Goal: Task Accomplishment & Management: Manage account settings

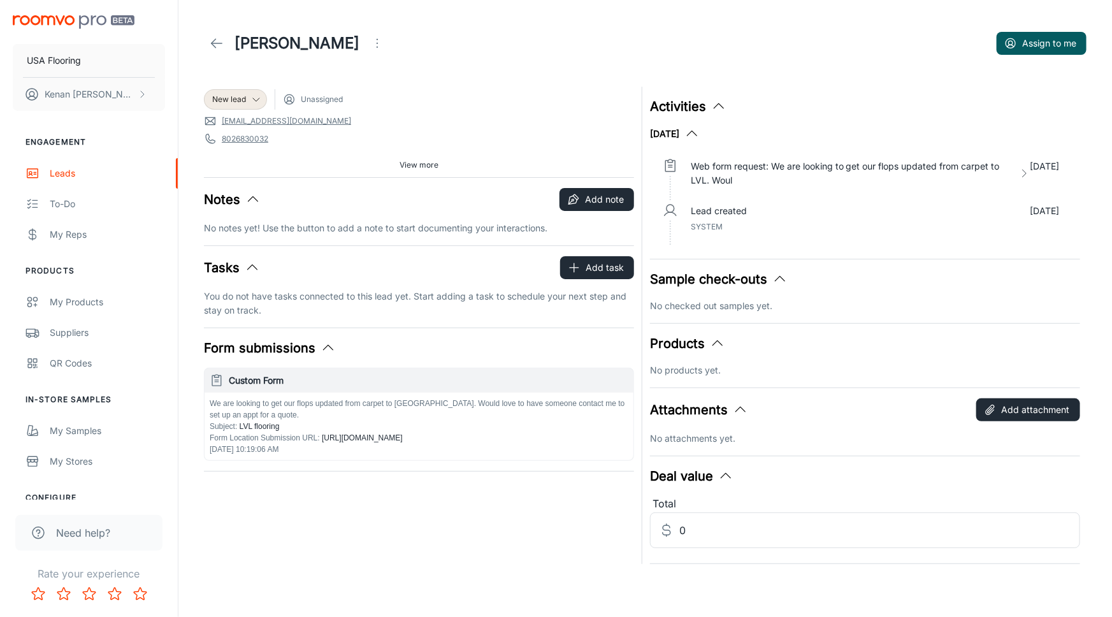
click at [217, 44] on icon at bounding box center [216, 43] width 15 height 15
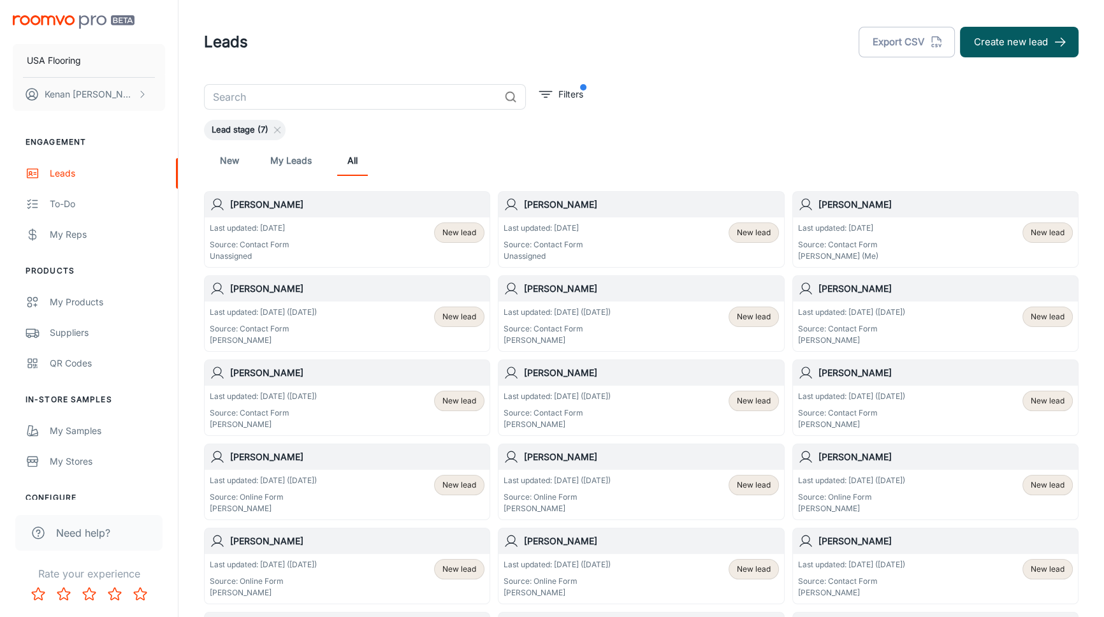
click at [317, 235] on div "Last updated: [DATE] Source: Contact Form Unassigned New lead" at bounding box center [347, 242] width 275 height 40
click at [656, 237] on div "Last updated: [DATE] Source: Contact Form Unassigned New lead" at bounding box center [641, 242] width 275 height 40
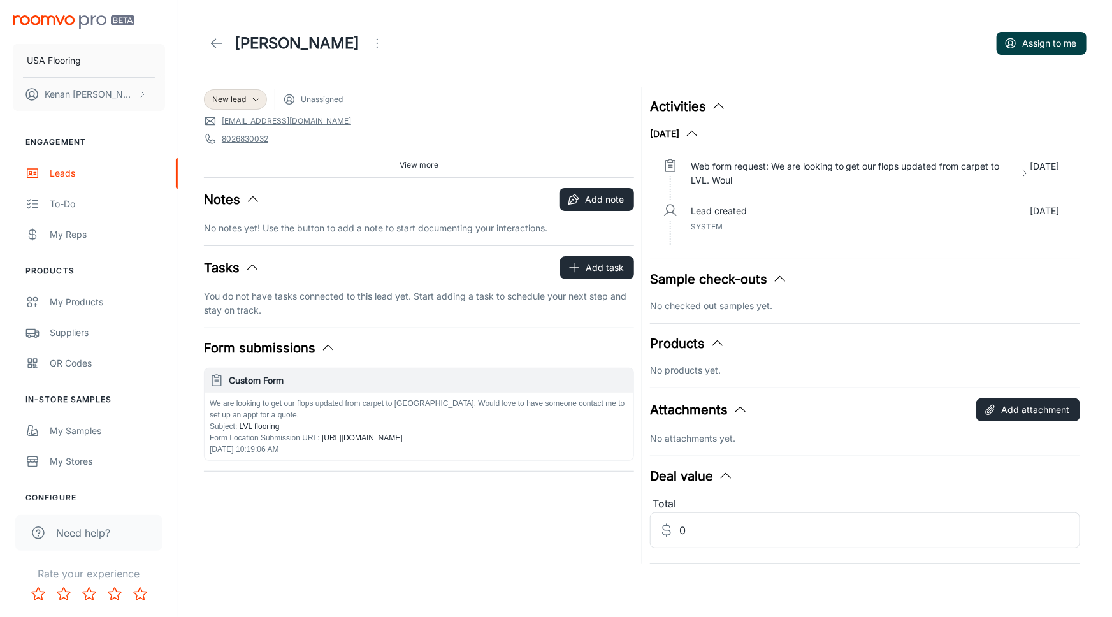
click at [1011, 37] on icon "button" at bounding box center [1010, 43] width 13 height 13
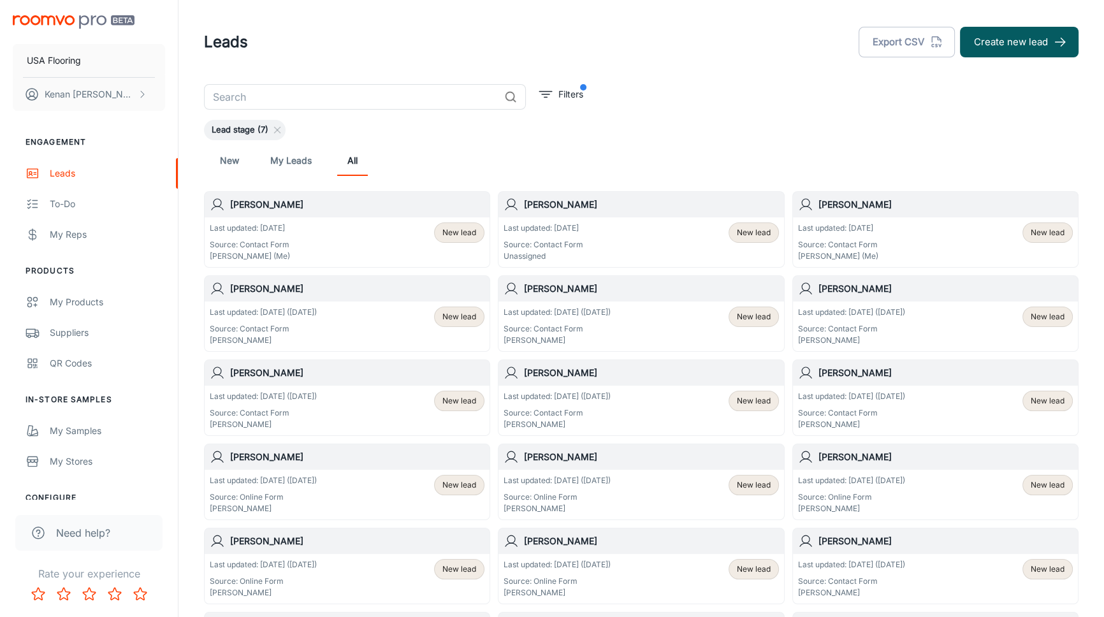
click at [344, 232] on div "Last updated: [DATE] Source: Contact Form [PERSON_NAME] (Me) New lead" at bounding box center [347, 242] width 275 height 40
click at [570, 236] on div "Last updated: [DATE] Source: Contact Form Unassigned" at bounding box center [544, 242] width 80 height 40
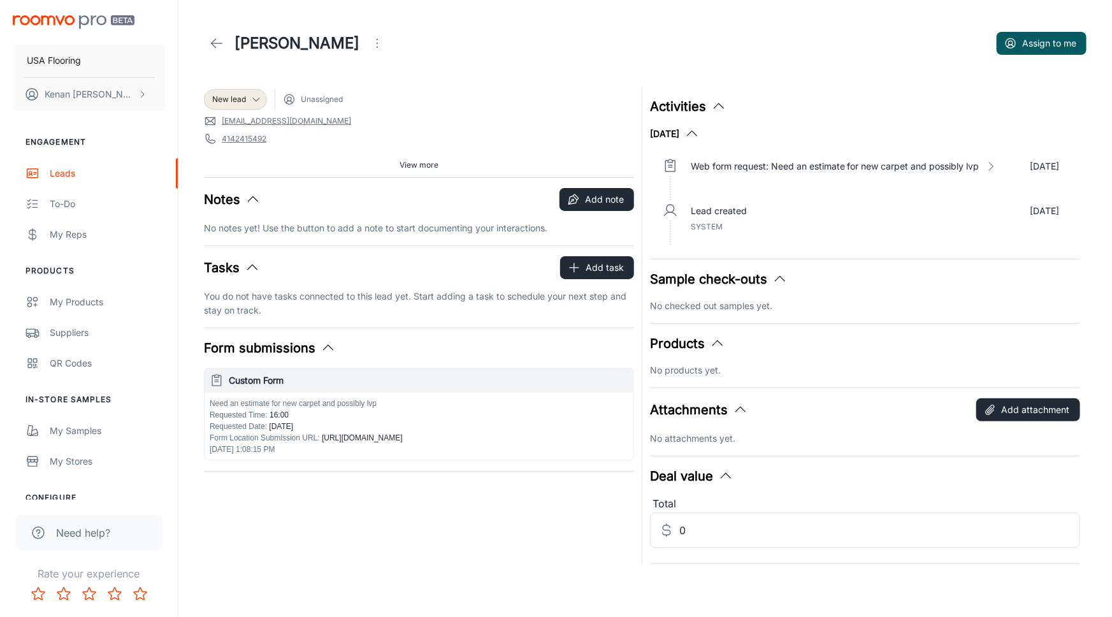
click at [308, 59] on div "[PERSON_NAME] Assign to me" at bounding box center [645, 43] width 883 height 36
click at [298, 57] on div "[PERSON_NAME] Assign to me" at bounding box center [645, 43] width 883 height 36
click at [284, 152] on div "New lead Unassigned [EMAIL_ADDRESS][DOMAIN_NAME] 4142415492 27616 Source: Conta…" at bounding box center [419, 132] width 430 height 91
click at [401, 157] on button "View more" at bounding box center [419, 165] width 49 height 19
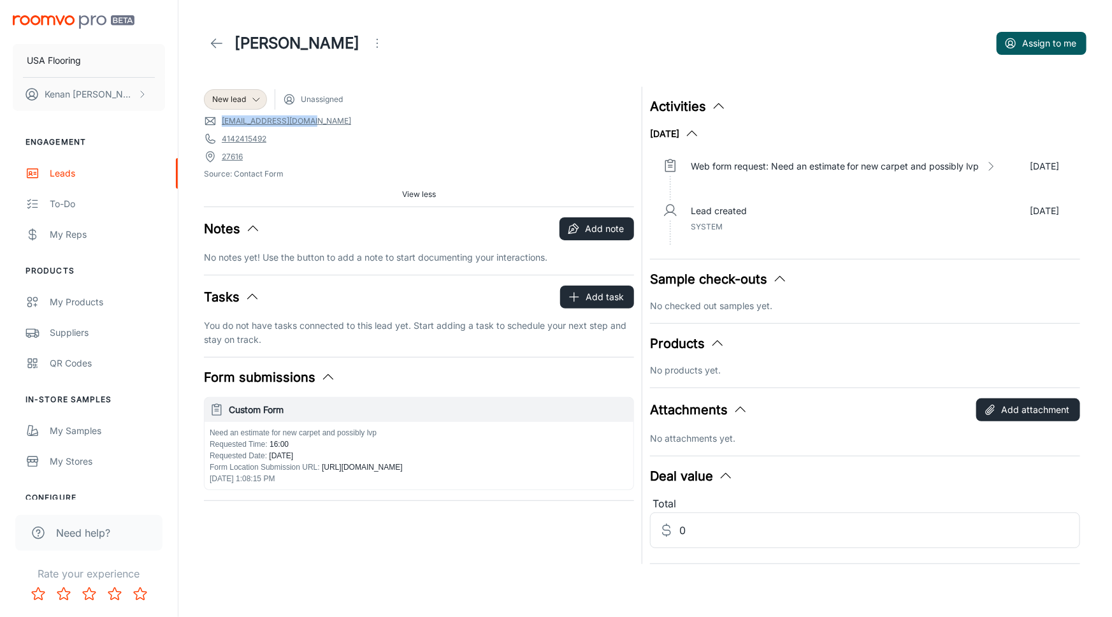
drag, startPoint x: 322, startPoint y: 117, endPoint x: 221, endPoint y: 124, distance: 101.5
click at [221, 124] on span "[EMAIL_ADDRESS][DOMAIN_NAME]" at bounding box center [419, 121] width 430 height 13
copy link "[EMAIL_ADDRESS][DOMAIN_NAME]"
